Goal: Find specific page/section: Find specific page/section

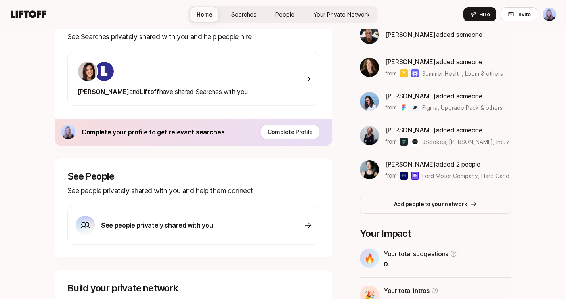
scroll to position [71, 0]
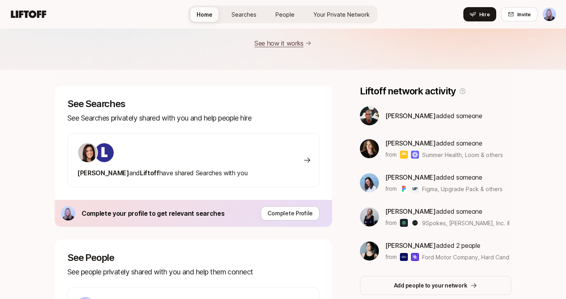
click at [272, 155] on div "[PERSON_NAME] and [PERSON_NAME] have shared Searches with you" at bounding box center [193, 160] width 252 height 54
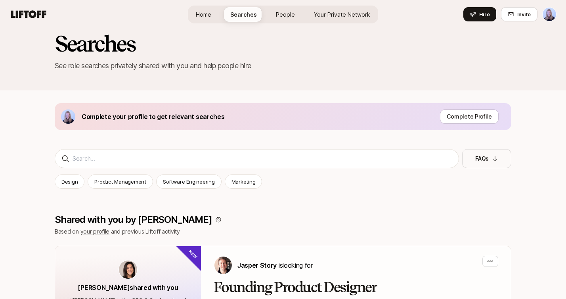
scroll to position [9, 0]
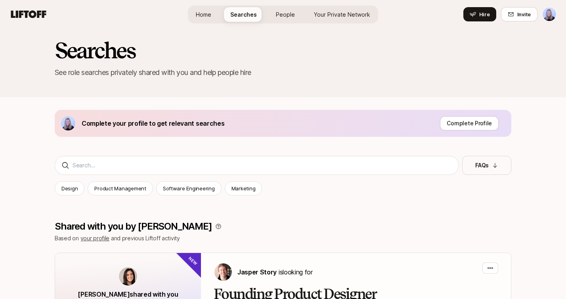
click at [281, 11] on span "People" at bounding box center [285, 14] width 19 height 8
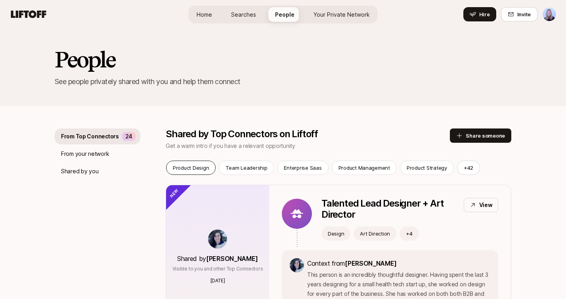
click at [212, 169] on div "Product Design" at bounding box center [191, 168] width 50 height 14
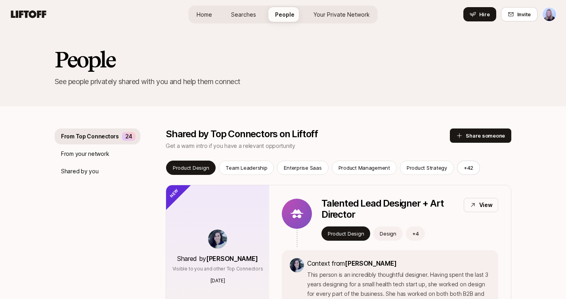
click at [212, 17] on span "Home" at bounding box center [204, 14] width 15 height 8
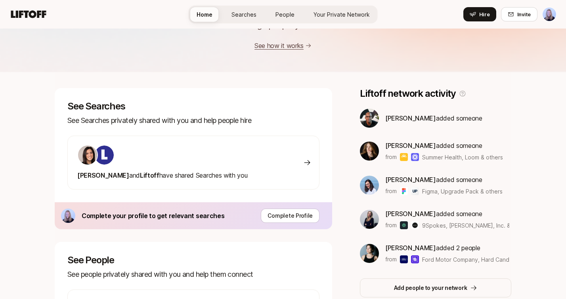
scroll to position [68, 0]
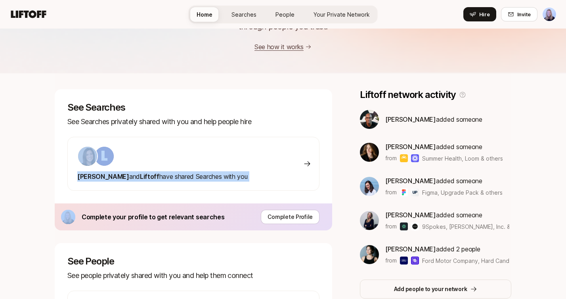
drag, startPoint x: 310, startPoint y: 161, endPoint x: 314, endPoint y: 124, distance: 37.1
click at [314, 124] on div "See Searches See Searches privately shared with you and help people hire [PERSO…" at bounding box center [193, 146] width 277 height 114
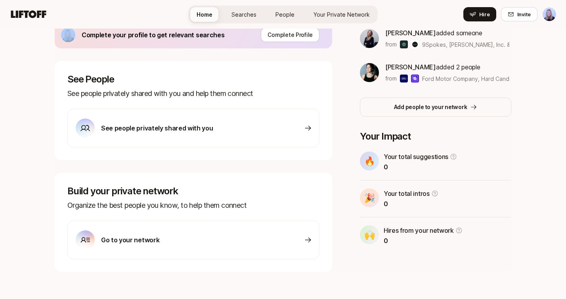
scroll to position [255, 0]
